Goal: Navigation & Orientation: Understand site structure

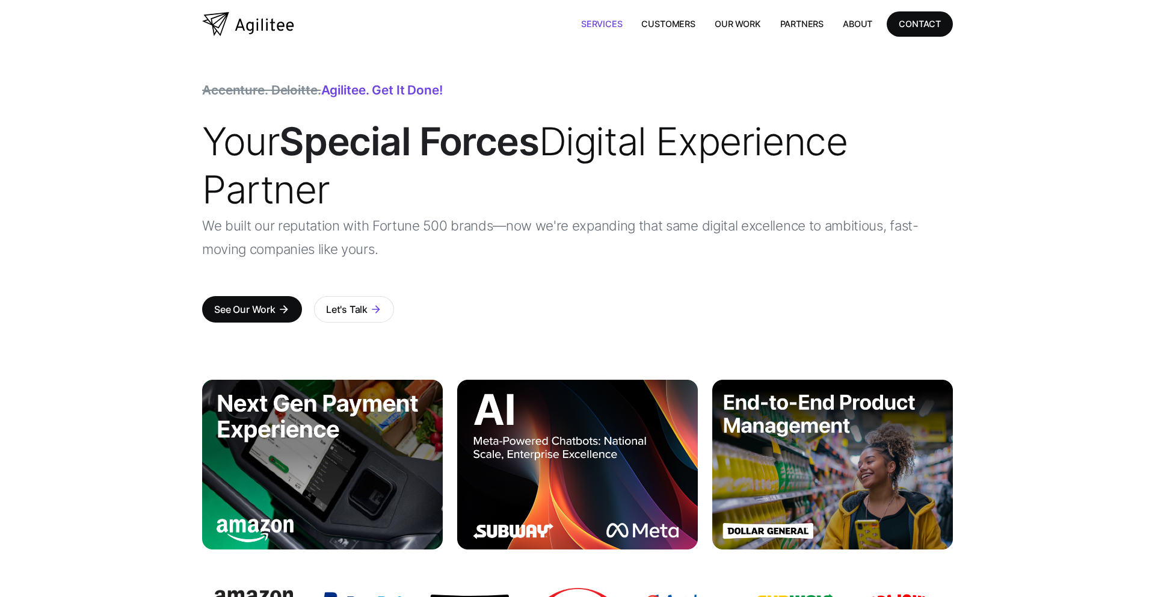
click at [604, 34] on link "Services" at bounding box center [601, 23] width 61 height 25
click at [603, 31] on link "Services" at bounding box center [601, 23] width 61 height 25
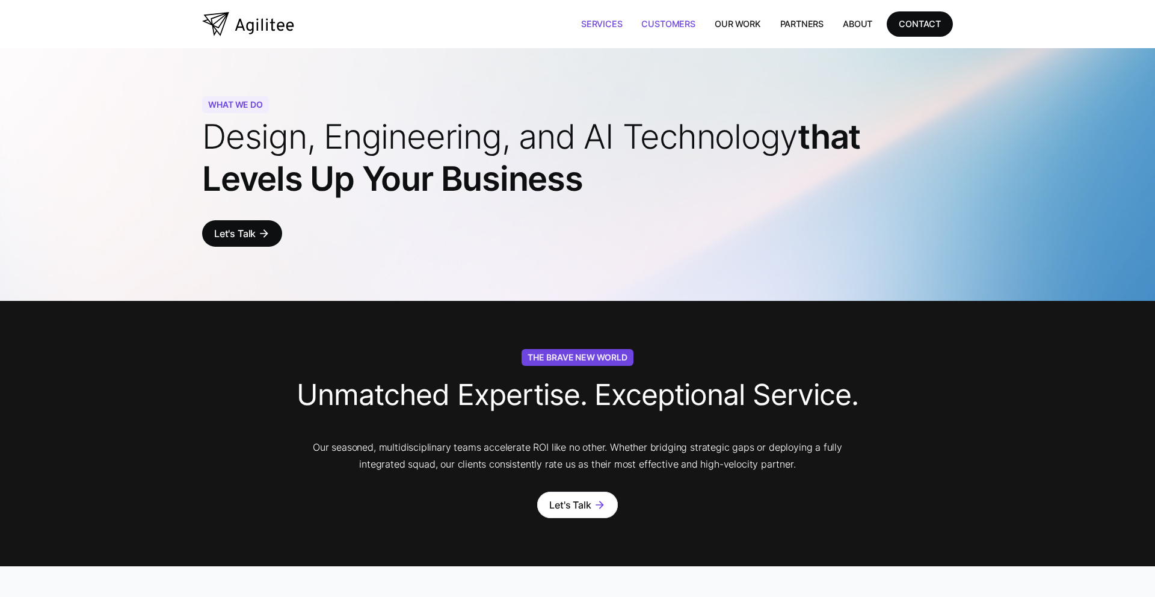
click at [641, 31] on link "Customers" at bounding box center [668, 23] width 73 height 25
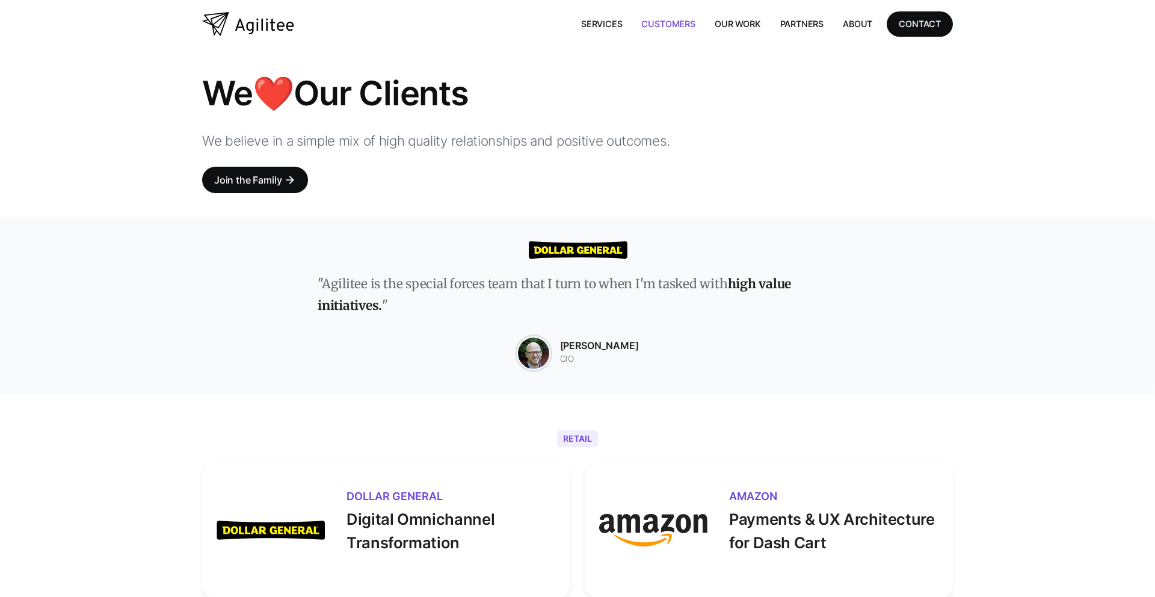
scroll to position [1, 0]
click at [761, 22] on link "Our Work" at bounding box center [738, 23] width 66 height 25
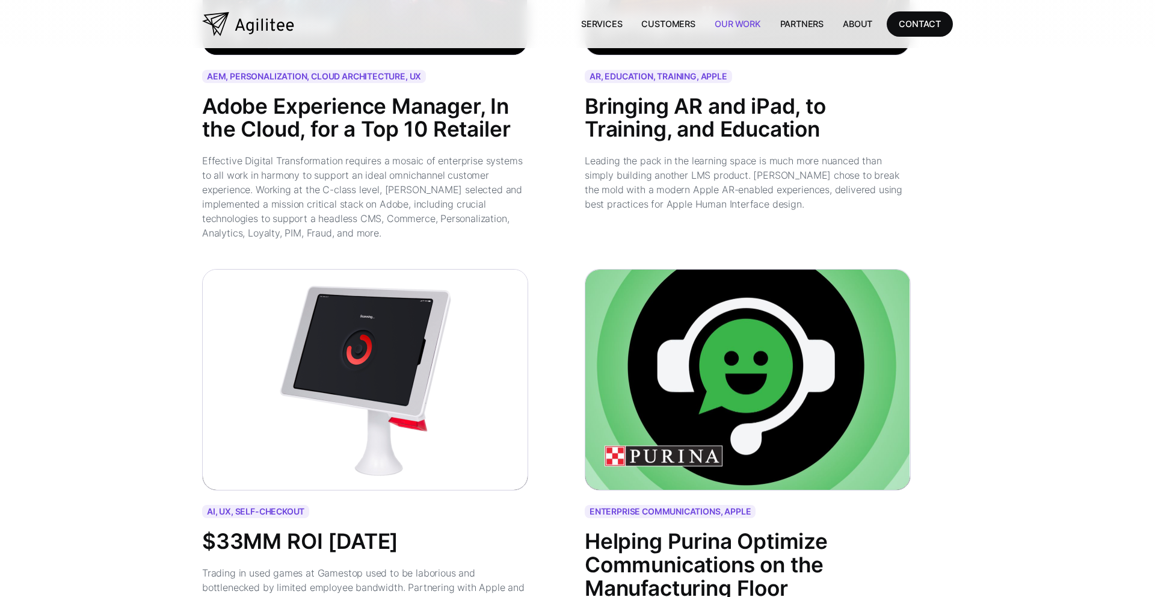
scroll to position [2715, 0]
